Goal: Navigation & Orientation: Find specific page/section

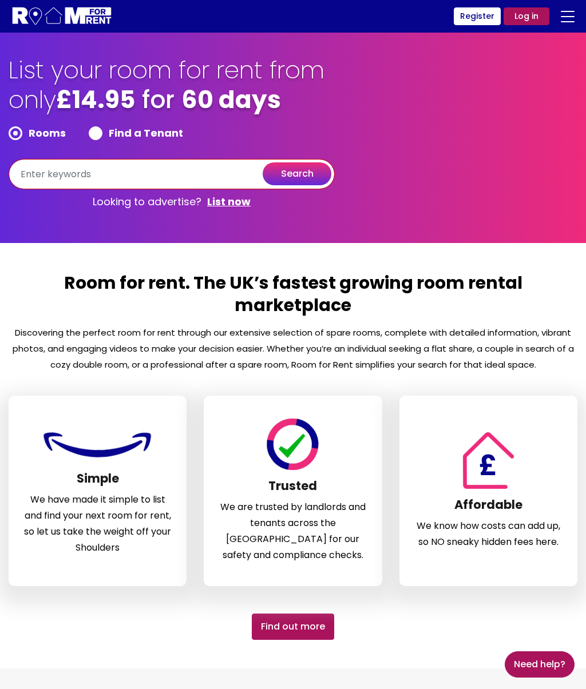
click at [201, 178] on input "text" at bounding box center [172, 174] width 326 height 30
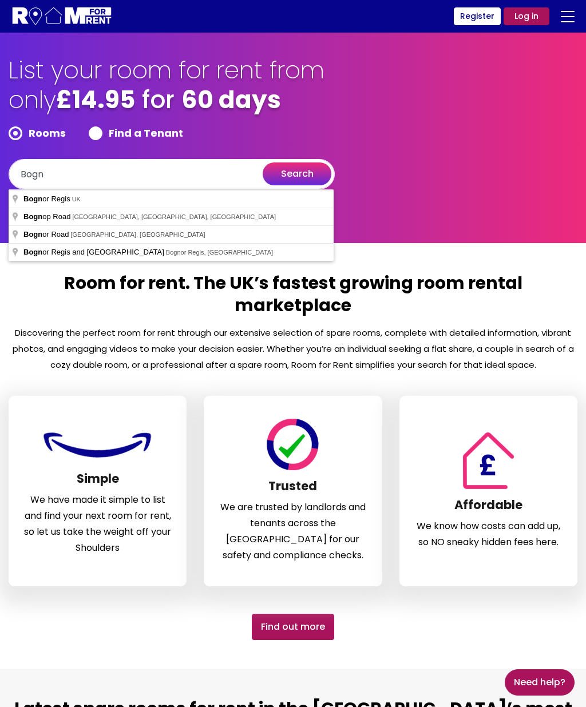
type input "Bognor Regis, [GEOGRAPHIC_DATA]"
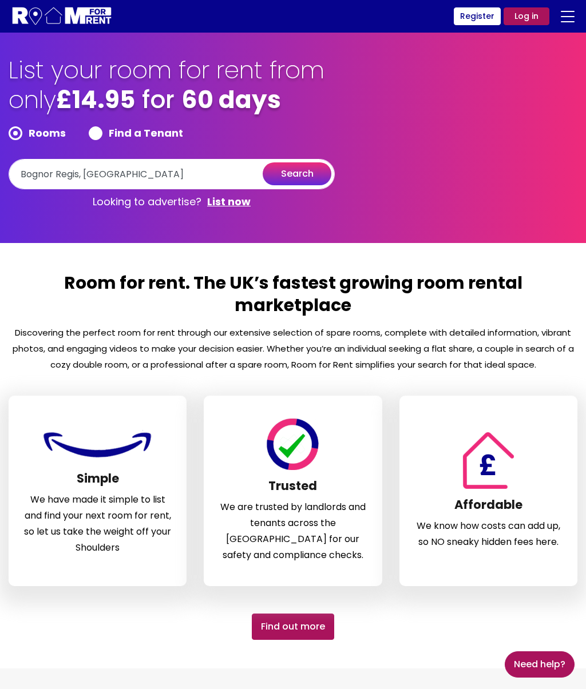
click at [293, 170] on button "search" at bounding box center [297, 173] width 69 height 23
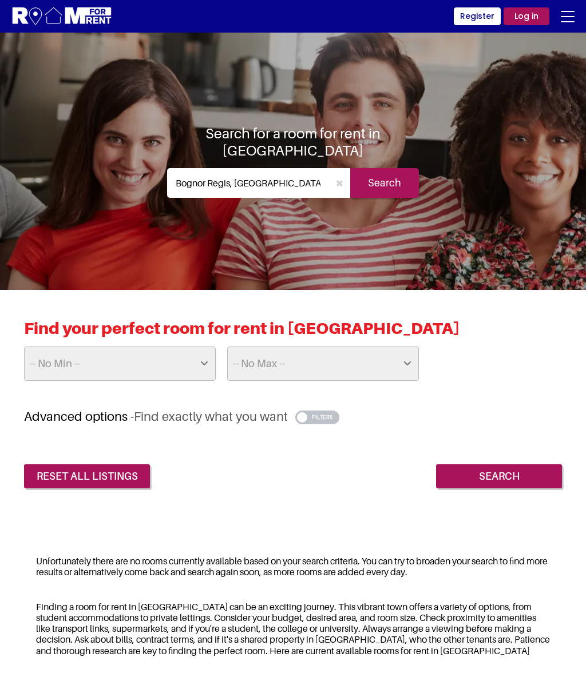
click at [501, 483] on input "Search" at bounding box center [499, 477] width 126 height 24
click at [499, 482] on input "Search" at bounding box center [499, 477] width 126 height 24
click at [386, 180] on input "Search" at bounding box center [384, 183] width 69 height 30
